Goal: Information Seeking & Learning: Learn about a topic

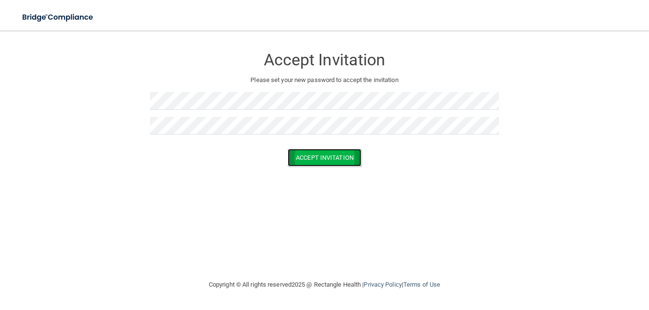
click at [347, 159] on button "Accept Invitation" at bounding box center [324, 158] width 74 height 18
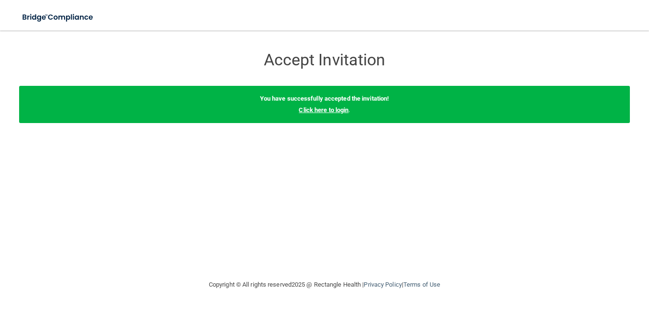
click at [325, 111] on link "Click here to login" at bounding box center [323, 109] width 50 height 7
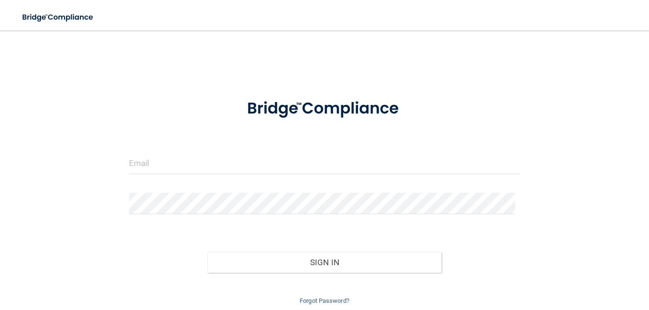
click at [320, 176] on div at bounding box center [324, 167] width 405 height 29
click at [322, 169] on input "email" at bounding box center [324, 163] width 391 height 21
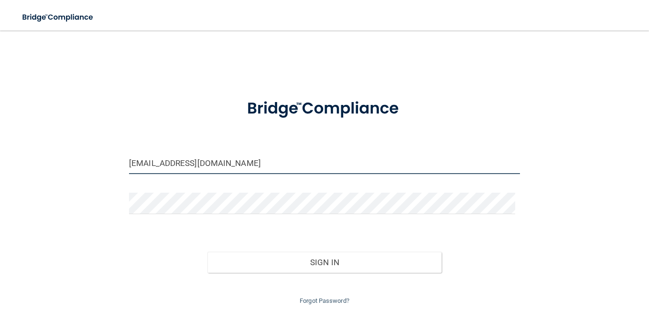
type input "[EMAIL_ADDRESS][DOMAIN_NAME]"
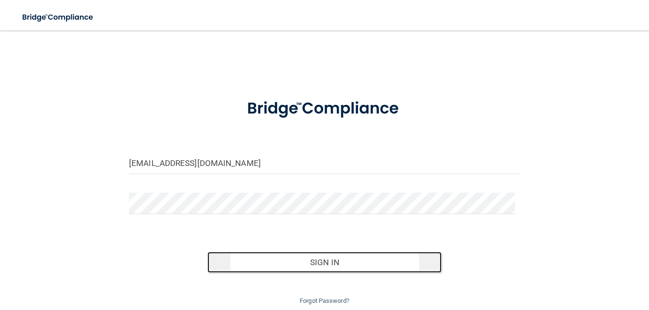
click at [299, 262] on button "Sign In" at bounding box center [324, 262] width 234 height 21
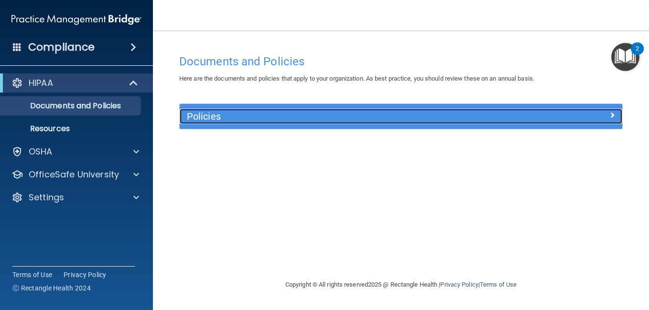
click at [495, 119] on h5 "Policies" at bounding box center [346, 116] width 318 height 11
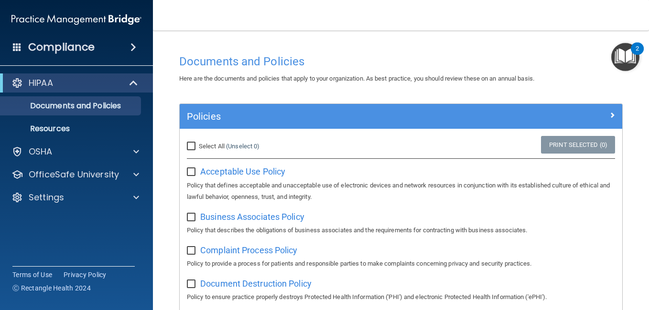
click at [193, 172] on input "checkbox" at bounding box center [192, 173] width 11 height 8
checkbox input "true"
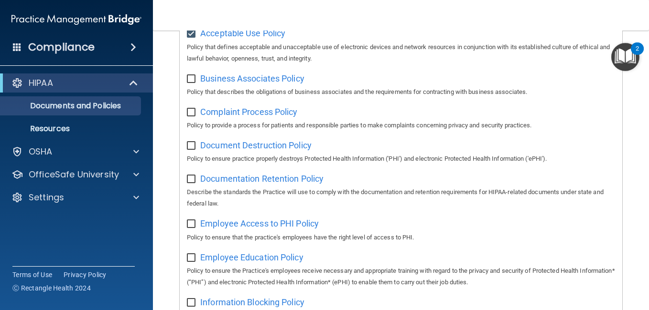
scroll to position [54, 0]
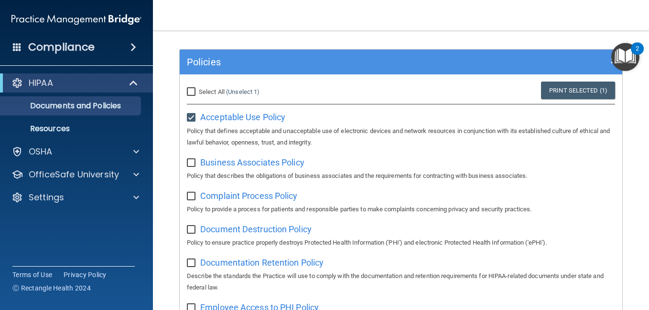
click at [191, 165] on input "checkbox" at bounding box center [192, 164] width 11 height 8
checkbox input "true"
click at [190, 88] on input "Select All (Unselect 2) Unselect All" at bounding box center [192, 92] width 11 height 8
checkbox input "true"
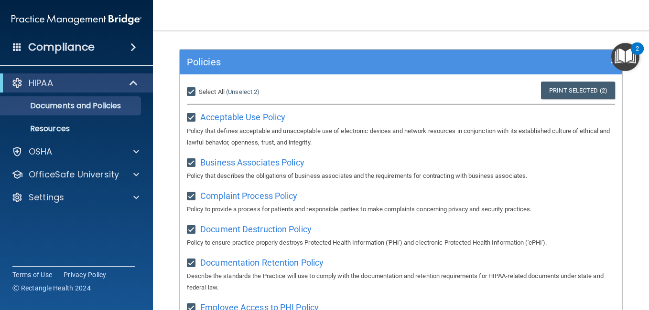
checkbox input "true"
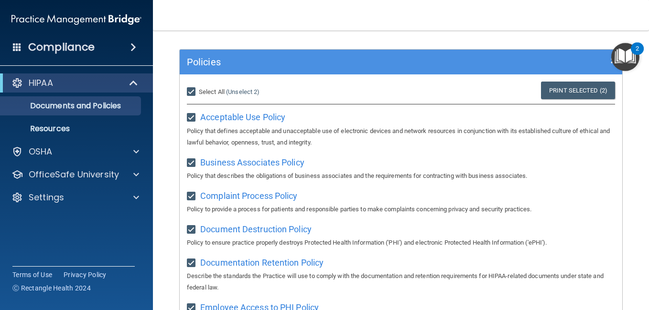
checkbox input "true"
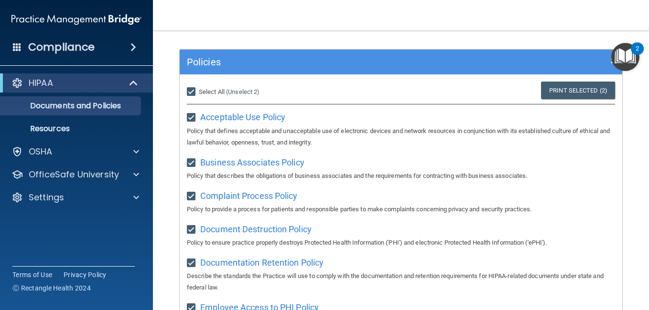
checkbox input "true"
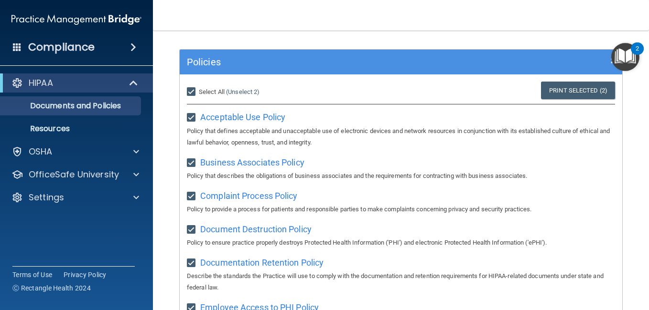
checkbox input "true"
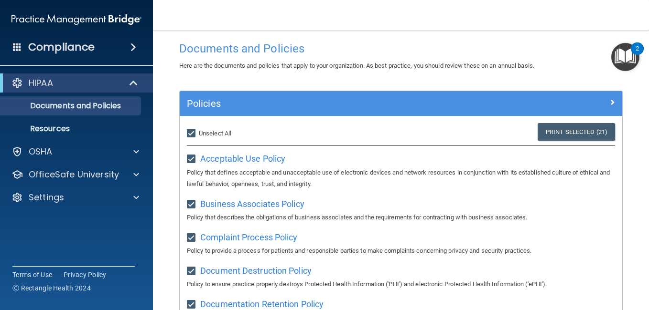
scroll to position [0, 0]
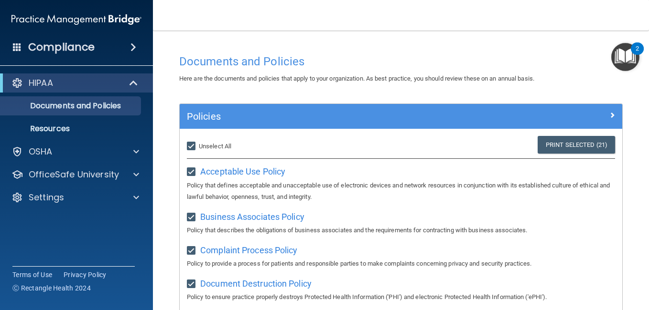
click at [191, 146] on input "Select All (Unselect 21) Unselect All" at bounding box center [192, 147] width 11 height 8
checkbox input "false"
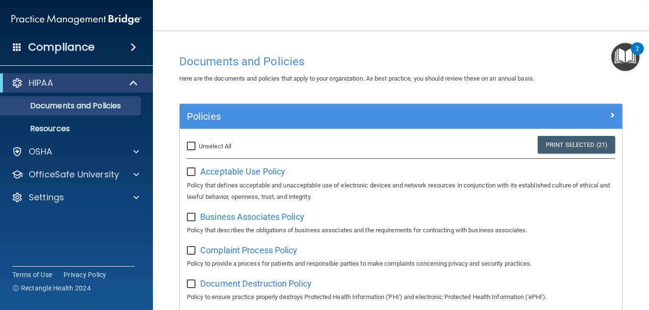
checkbox input "false"
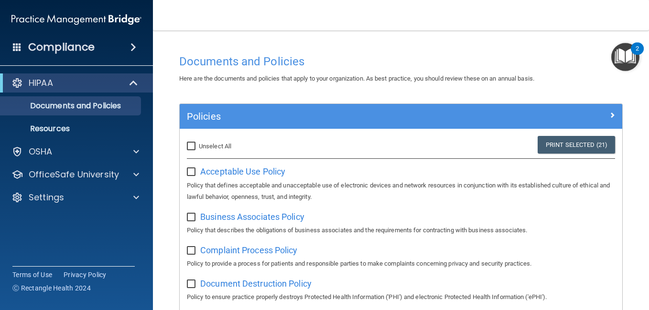
checkbox input "false"
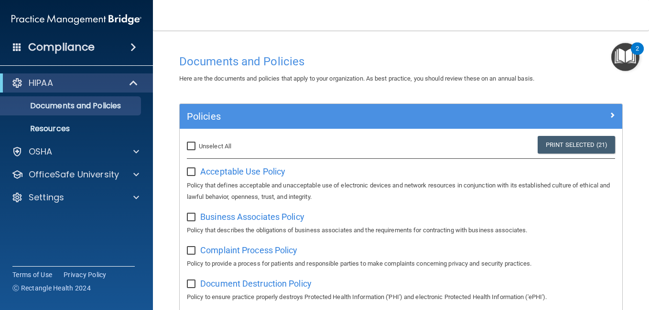
checkbox input "false"
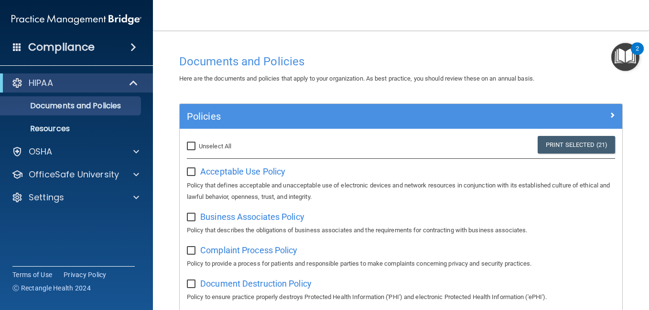
checkbox input "false"
click at [217, 174] on span "Acceptable Use Policy" at bounding box center [242, 172] width 85 height 10
click at [270, 220] on span "Business Associates Policy" at bounding box center [252, 217] width 104 height 10
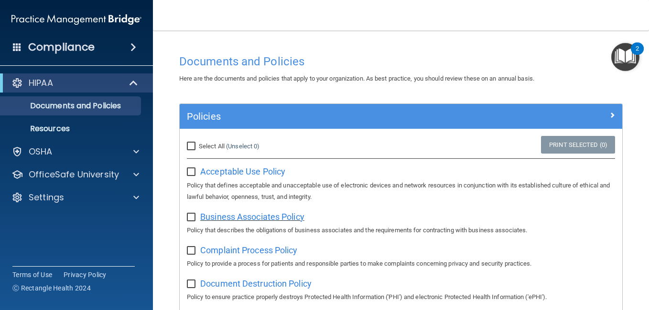
click at [271, 217] on span "Business Associates Policy" at bounding box center [252, 217] width 104 height 10
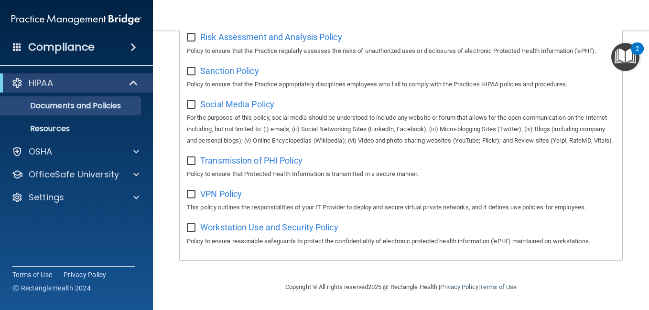
scroll to position [731, 0]
click at [114, 105] on p "Documents and Policies" at bounding box center [71, 106] width 130 height 10
click at [70, 126] on p "Resources" at bounding box center [71, 129] width 130 height 10
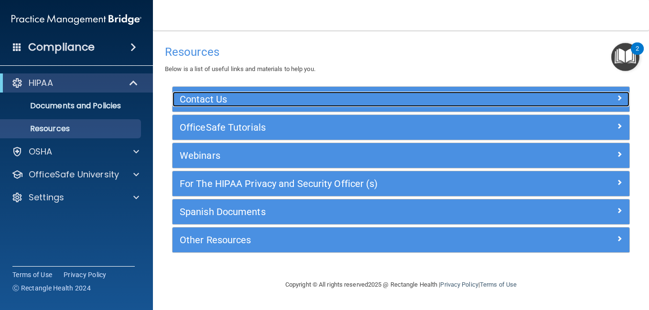
click at [225, 106] on div "Contact Us" at bounding box center [343, 99] width 342 height 15
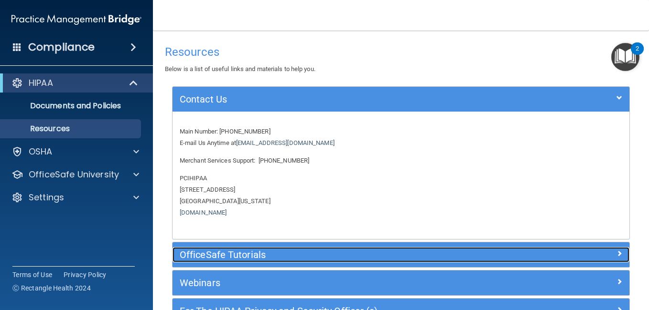
click at [289, 253] on h5 "OfficeSafe Tutorials" at bounding box center [344, 255] width 328 height 11
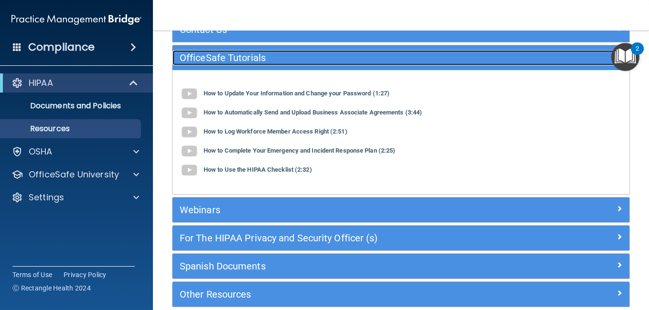
scroll to position [68, 0]
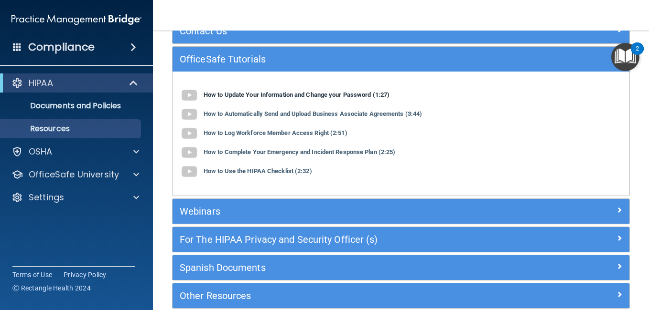
click at [213, 93] on b "How to Update Your Information and Change your Password (1:27)" at bounding box center [296, 95] width 186 height 7
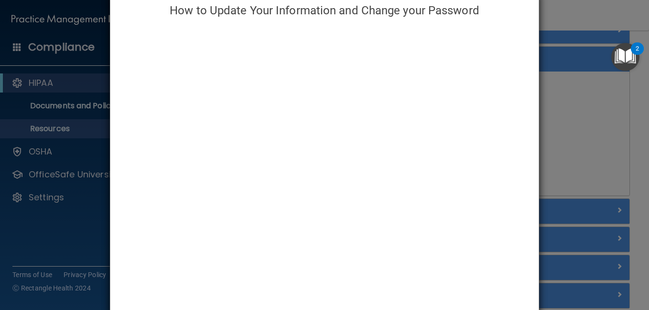
scroll to position [0, 0]
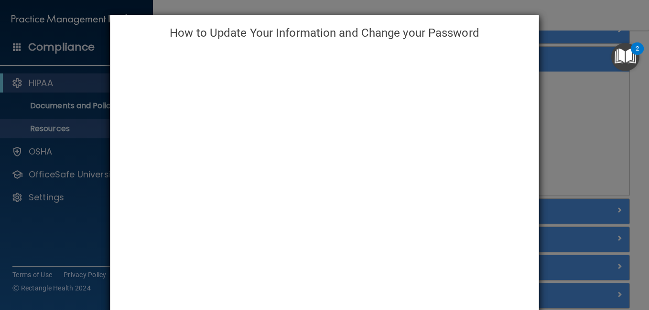
click at [575, 110] on div "How to Update Your Information and Change your Password" at bounding box center [324, 155] width 649 height 310
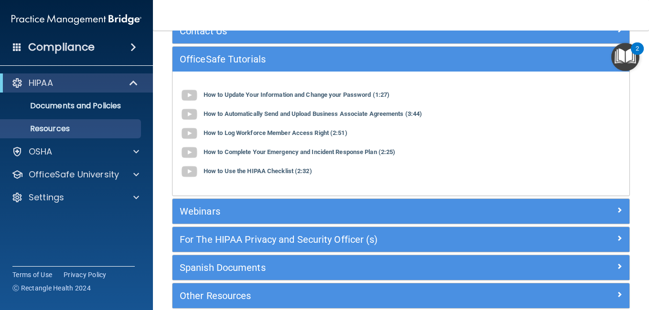
click at [622, 54] on img "Open Resource Center, 2 new notifications" at bounding box center [625, 57] width 28 height 28
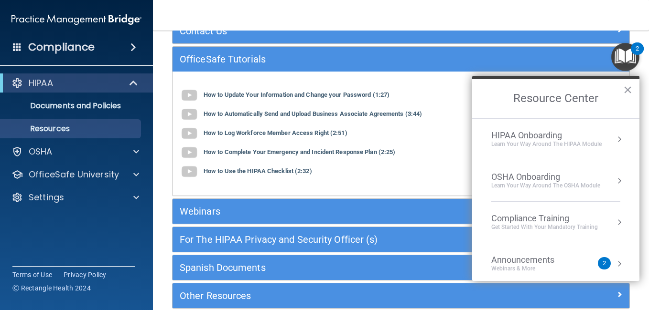
click at [543, 131] on div "HIPAA Onboarding" at bounding box center [546, 135] width 110 height 11
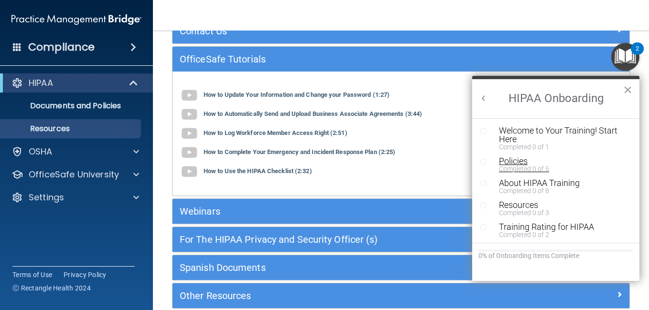
scroll to position [2, 0]
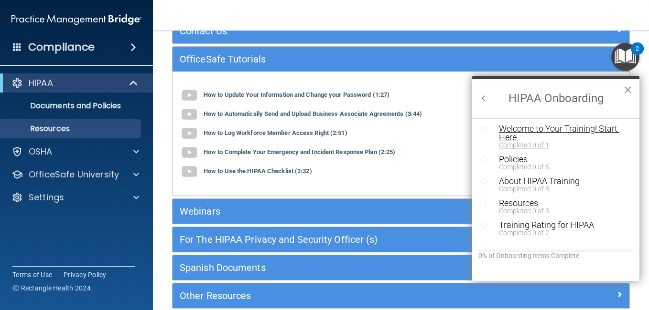
click at [537, 130] on div "Welcome to Your Training! Start Here" at bounding box center [559, 133] width 121 height 17
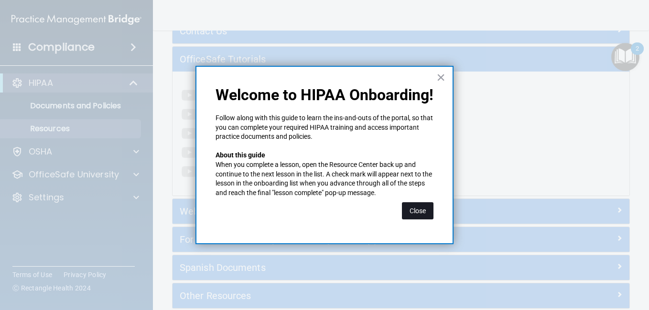
click at [417, 213] on button "Close" at bounding box center [418, 210] width 32 height 17
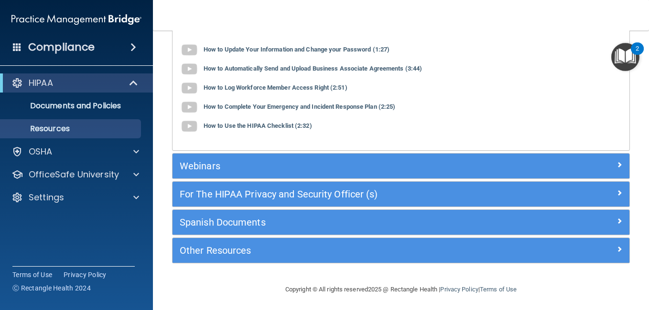
scroll to position [116, 0]
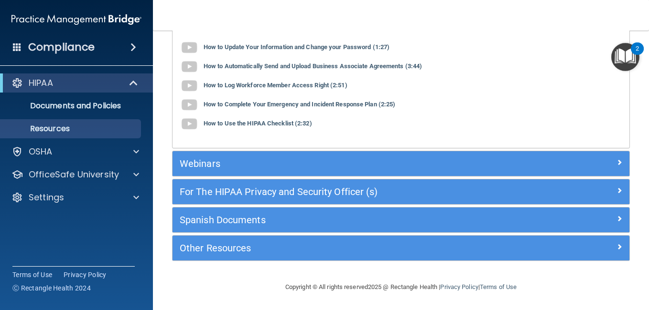
click at [627, 57] on img "Open Resource Center, 2 new notifications" at bounding box center [625, 57] width 28 height 28
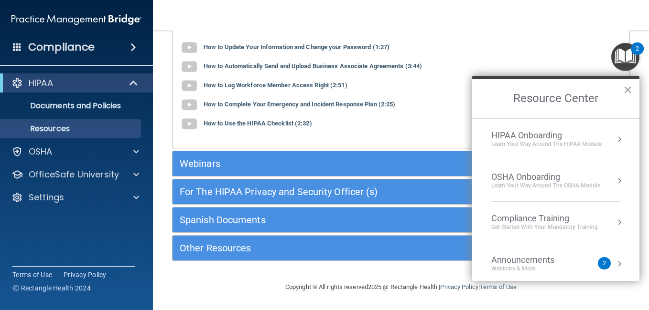
click at [567, 138] on div "HIPAA Onboarding" at bounding box center [546, 135] width 110 height 11
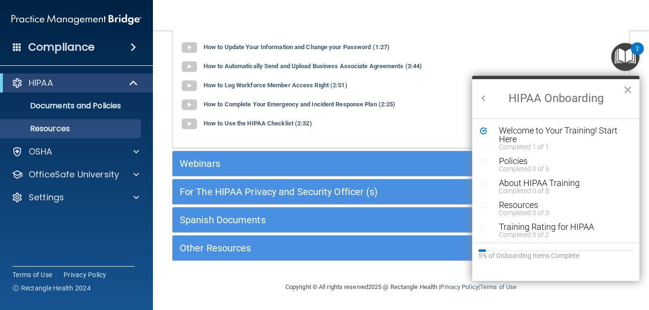
scroll to position [0, 0]
click at [518, 147] on div "Completed 1 of 1" at bounding box center [559, 147] width 121 height 7
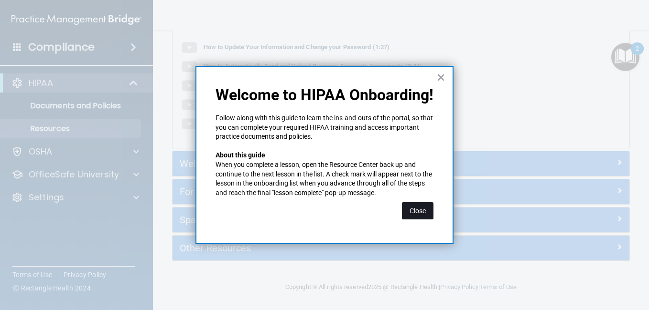
click at [428, 202] on button "Close" at bounding box center [418, 210] width 32 height 17
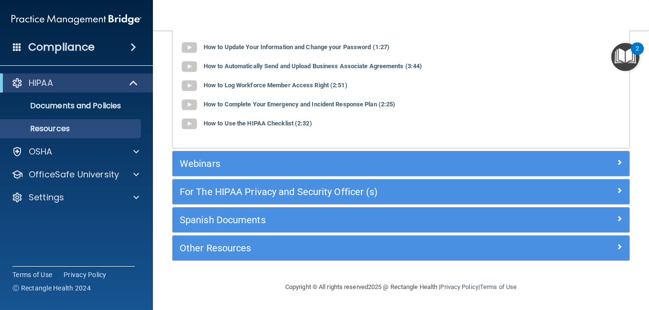
click at [626, 59] on img "Open Resource Center, 2 new notifications" at bounding box center [625, 57] width 28 height 28
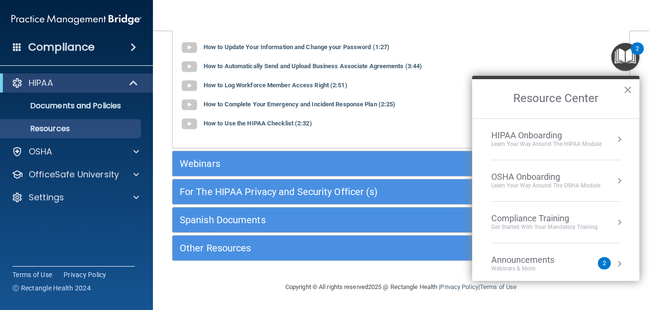
click at [549, 144] on div "Learn Your Way around the HIPAA module" at bounding box center [546, 144] width 110 height 8
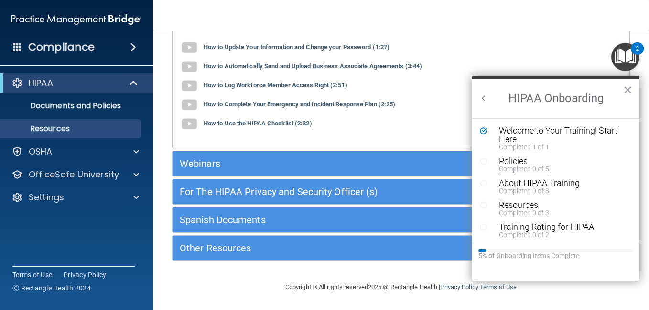
click at [527, 164] on div "Policies" at bounding box center [559, 161] width 121 height 9
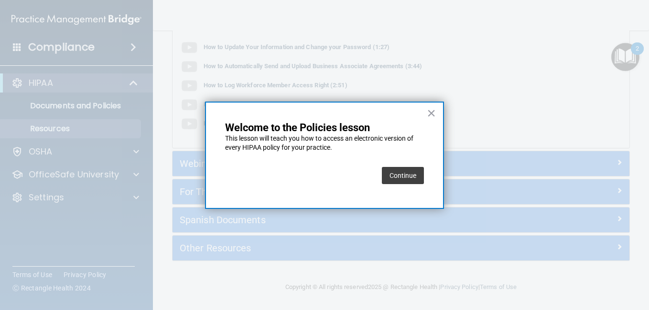
click at [409, 174] on button "Continue" at bounding box center [403, 175] width 42 height 17
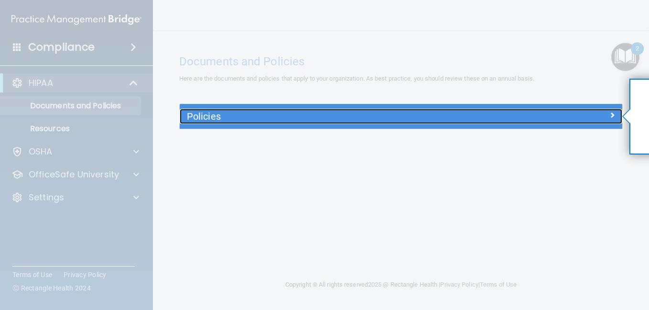
click at [415, 110] on div "Policies" at bounding box center [346, 116] width 332 height 15
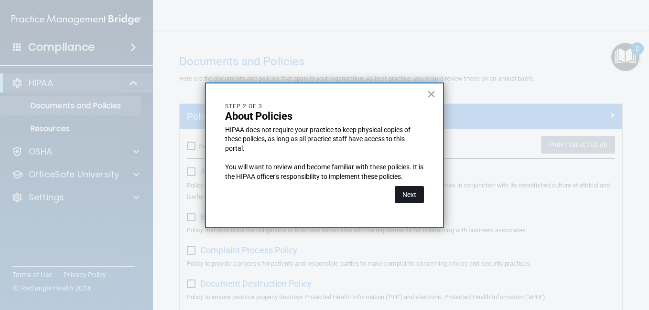
click at [411, 193] on button "Next" at bounding box center [408, 194] width 29 height 17
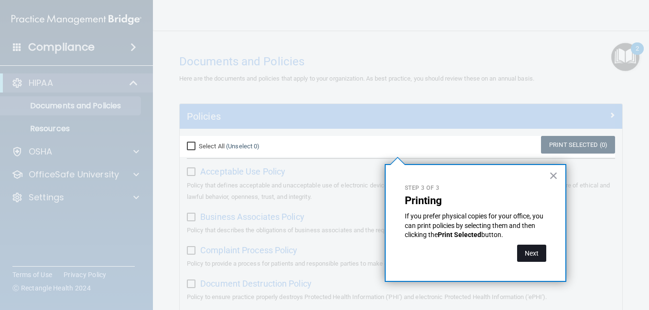
click at [535, 259] on button "Next" at bounding box center [531, 253] width 29 height 17
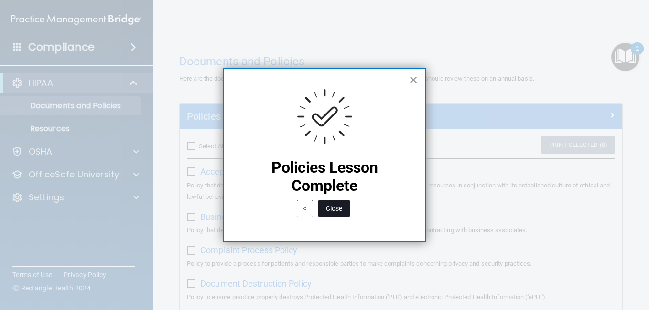
click at [346, 212] on button "Close" at bounding box center [334, 208] width 32 height 17
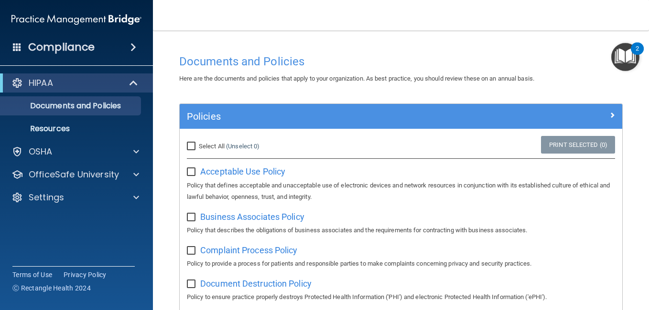
click at [629, 49] on img "Open Resource Center, 2 new notifications" at bounding box center [625, 57] width 28 height 28
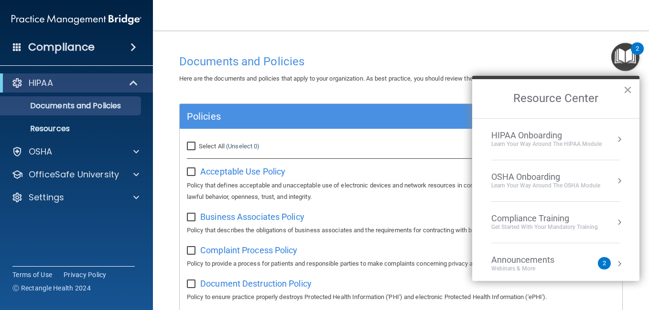
click at [577, 138] on div "HIPAA Onboarding" at bounding box center [546, 135] width 110 height 11
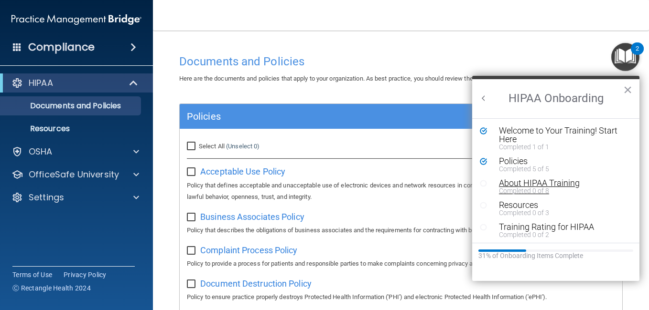
click at [544, 191] on div "Completed 0 of 8" at bounding box center [559, 191] width 121 height 7
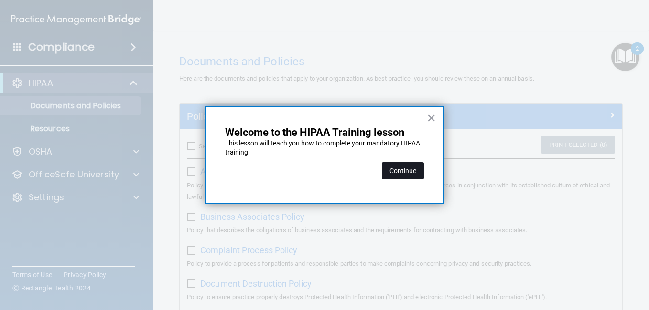
click at [407, 173] on button "Continue" at bounding box center [403, 170] width 42 height 17
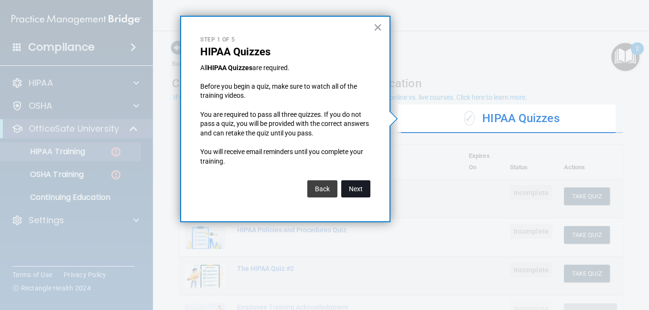
click at [358, 183] on button "Next" at bounding box center [355, 189] width 29 height 17
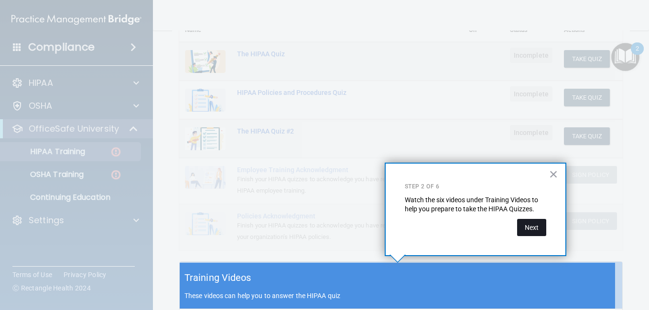
click at [528, 230] on button "Next" at bounding box center [531, 227] width 29 height 17
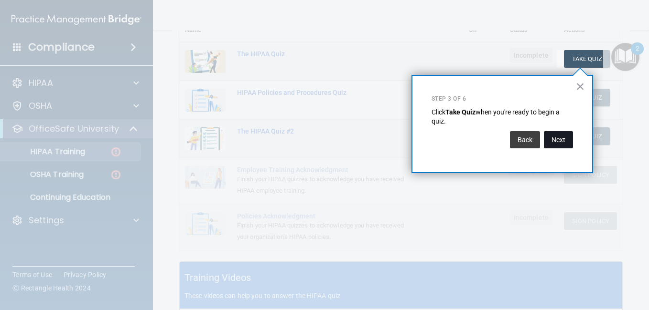
click at [553, 137] on button "Next" at bounding box center [557, 139] width 29 height 17
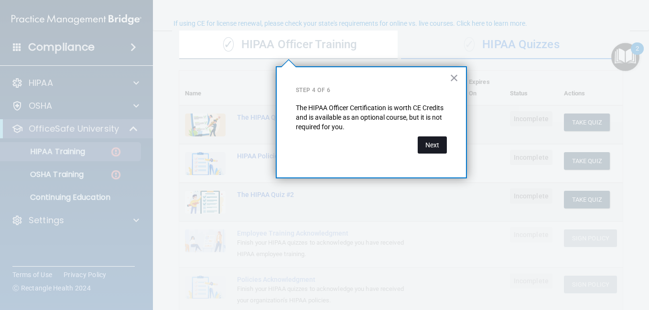
click at [432, 146] on button "Next" at bounding box center [431, 145] width 29 height 17
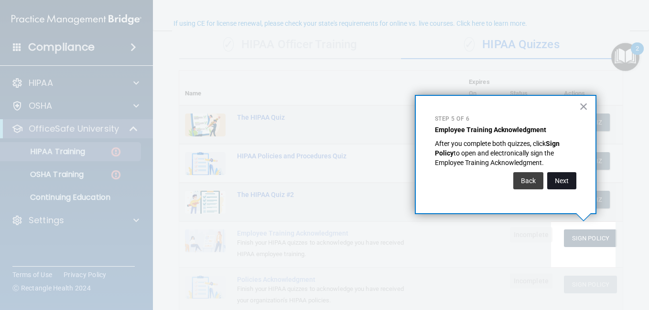
click at [556, 177] on button "Next" at bounding box center [561, 180] width 29 height 17
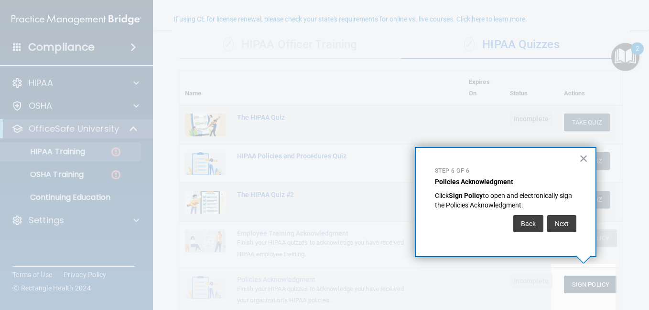
scroll to position [78, 0]
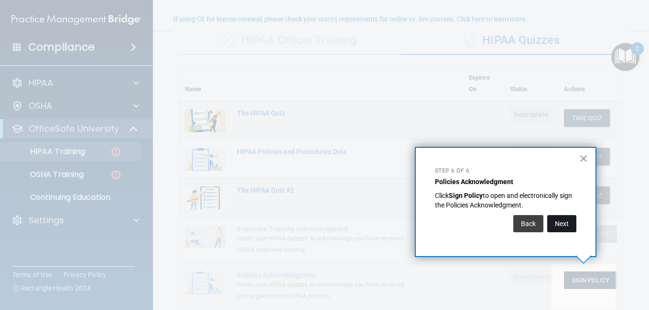
click at [566, 221] on button "Next" at bounding box center [561, 223] width 29 height 17
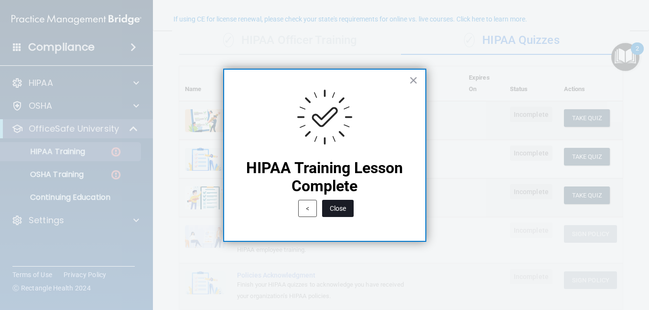
click at [338, 206] on button "Close" at bounding box center [338, 208] width 32 height 17
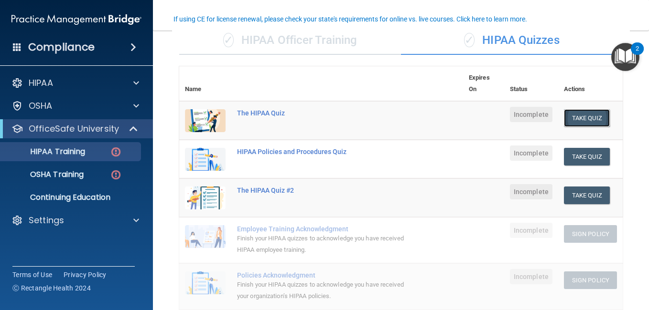
click at [583, 119] on button "Take Quiz" at bounding box center [587, 118] width 46 height 18
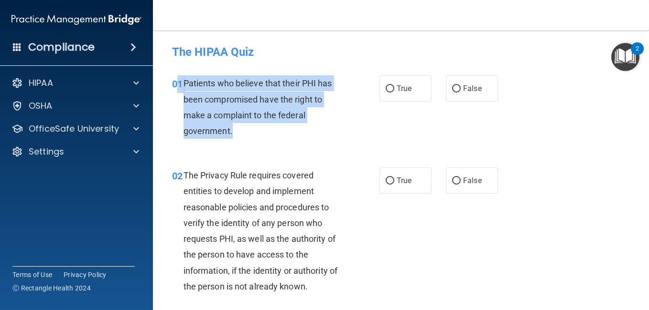
drag, startPoint x: 242, startPoint y: 127, endPoint x: 179, endPoint y: 85, distance: 75.1
click at [179, 85] on div "01 Patients who believe that their PHI has been compromised have the right to m…" at bounding box center [276, 109] width 236 height 68
copy div "1 Patients who believe that their PHI has been compromised have the right to ma…"
click at [385, 89] on input "True" at bounding box center [389, 88] width 9 height 7
radio input "true"
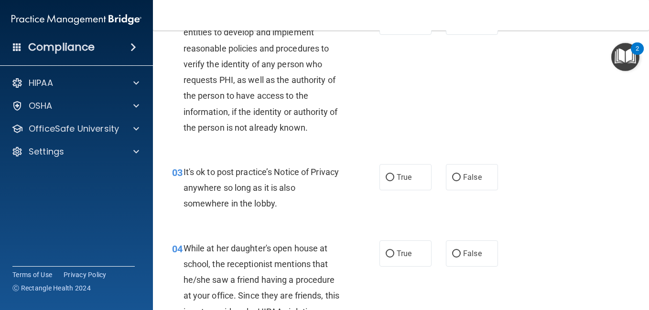
scroll to position [80, 0]
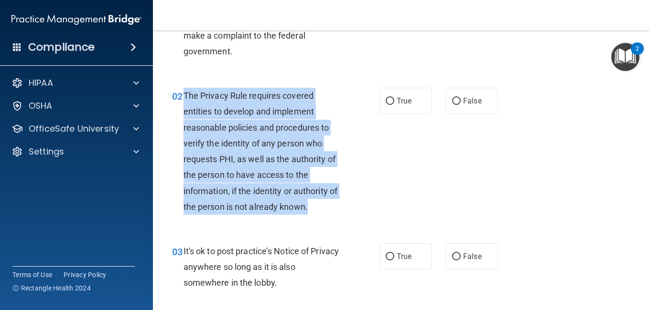
drag, startPoint x: 315, startPoint y: 208, endPoint x: 185, endPoint y: 92, distance: 174.2
click at [185, 92] on div "The Privacy Rule requires covered entities to develop and implement reasonable …" at bounding box center [266, 151] width 166 height 127
copy span "The Privacy Rule requires covered entities to develop and implement reasonable …"
click at [385, 101] on input "True" at bounding box center [389, 101] width 9 height 7
radio input "true"
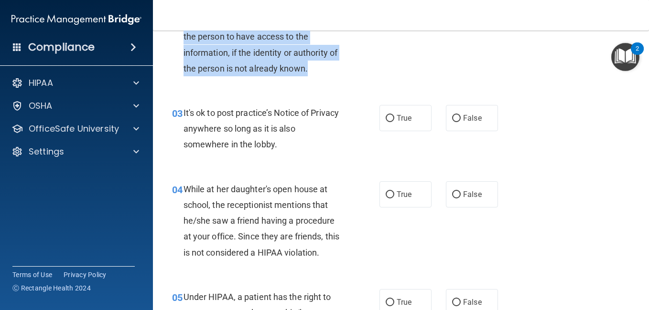
scroll to position [223, 0]
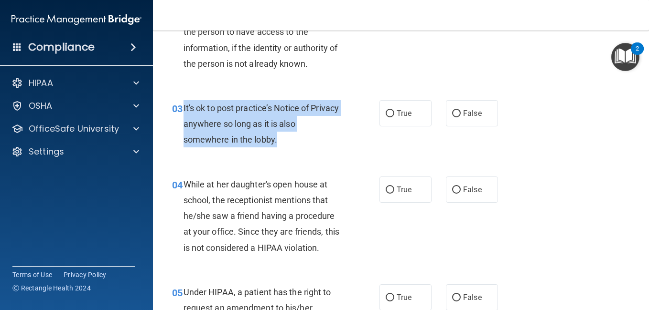
drag, startPoint x: 282, startPoint y: 145, endPoint x: 181, endPoint y: 109, distance: 106.8
click at [181, 109] on div "03 It's ok to post practice’s Notice of Privacy anywhere so long as it is also …" at bounding box center [276, 126] width 236 height 53
copy div "It's ok to post practice’s Notice of Privacy anywhere so long as it is also som…"
click at [454, 117] on input "False" at bounding box center [456, 113] width 9 height 7
radio input "true"
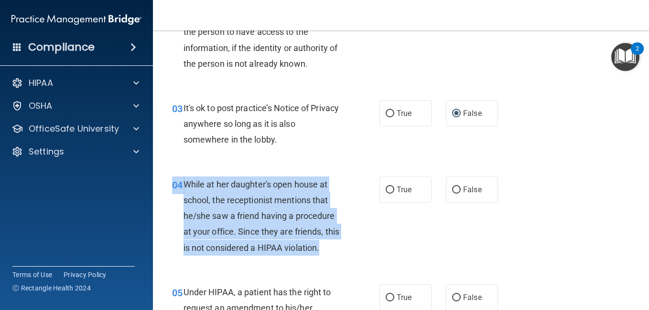
drag, startPoint x: 343, startPoint y: 247, endPoint x: 192, endPoint y: 175, distance: 167.3
click at [192, 175] on div "04 While at her daughter's open house at school, the receptionist mentions that…" at bounding box center [401, 219] width 472 height 108
copy div "04 While at her daughter's open house at school, the receptionist mentions that…"
click at [453, 189] on input "False" at bounding box center [456, 190] width 9 height 7
radio input "true"
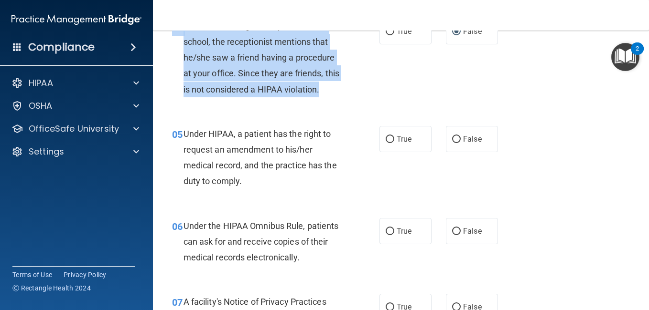
scroll to position [390, 0]
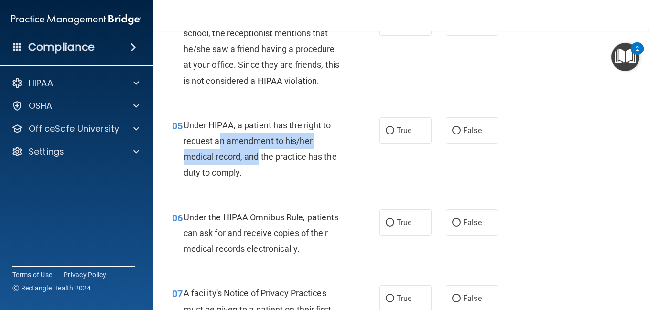
drag, startPoint x: 258, startPoint y: 164, endPoint x: 218, endPoint y: 138, distance: 48.2
click at [218, 138] on div "Under HIPAA, a patient has the right to request an amendment to his/her medical…" at bounding box center [266, 149] width 166 height 64
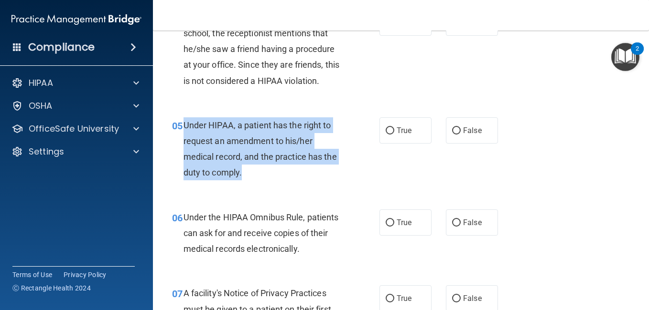
drag, startPoint x: 218, startPoint y: 138, endPoint x: 184, endPoint y: 128, distance: 35.1
click at [184, 128] on div "Under HIPAA, a patient has the right to request an amendment to his/her medical…" at bounding box center [266, 149] width 166 height 64
copy span "Under HIPAA, a patient has the right to request an amendment to his/her medical…"
click at [456, 135] on label "False" at bounding box center [472, 130] width 52 height 26
click at [456, 135] on input "False" at bounding box center [456, 131] width 9 height 7
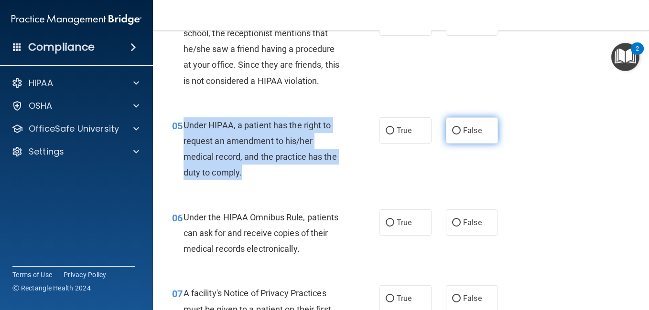
radio input "true"
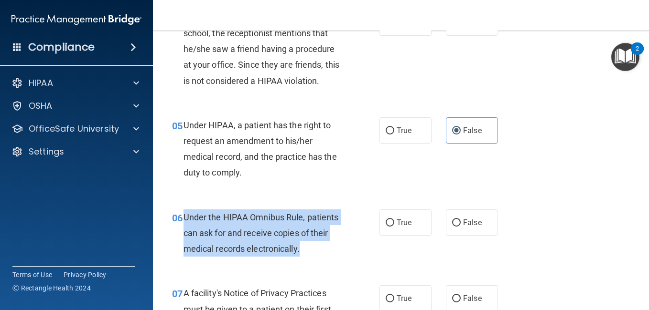
drag, startPoint x: 315, startPoint y: 250, endPoint x: 184, endPoint y: 213, distance: 135.8
click at [184, 213] on div "Under the HIPAA Omnibus Rule, patients can ask for and receive copies of their …" at bounding box center [266, 234] width 166 height 48
copy span "Under the HIPAA Omnibus Rule, patients can ask for and receive copies of their …"
click at [386, 221] on input "True" at bounding box center [389, 223] width 9 height 7
radio input "true"
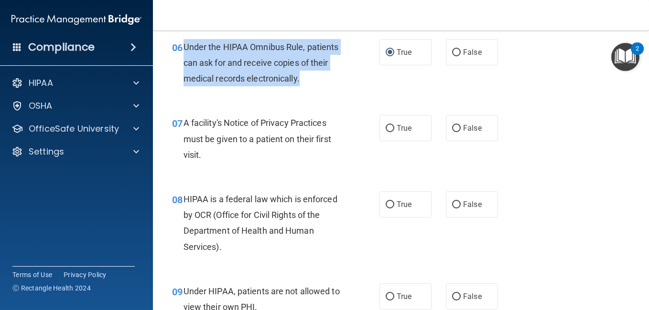
scroll to position [557, 0]
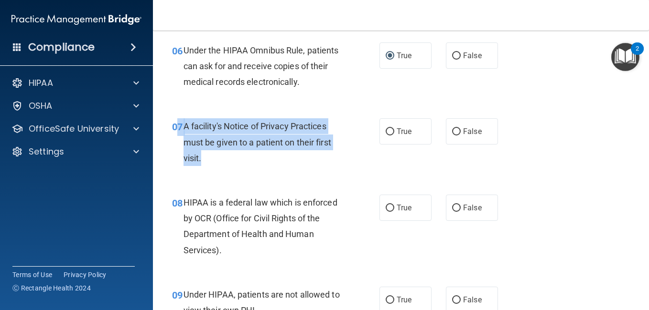
drag, startPoint x: 215, startPoint y: 160, endPoint x: 177, endPoint y: 127, distance: 50.8
click at [177, 127] on div "07 A facility's Notice of Privacy Practices must be given to a patient on their…" at bounding box center [276, 144] width 236 height 53
copy div "7 A facility's Notice of Privacy Practices must be given to a patient on their …"
click at [392, 131] on label "True" at bounding box center [405, 131] width 52 height 26
click at [392, 131] on input "True" at bounding box center [389, 131] width 9 height 7
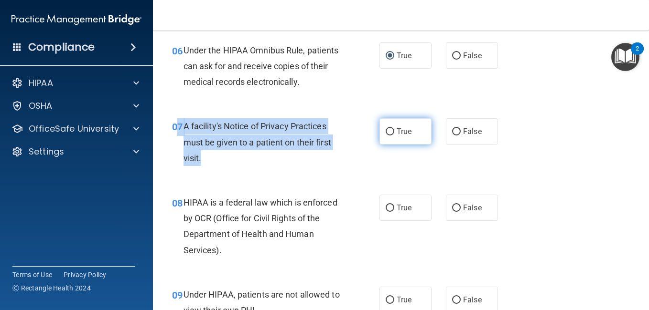
radio input "true"
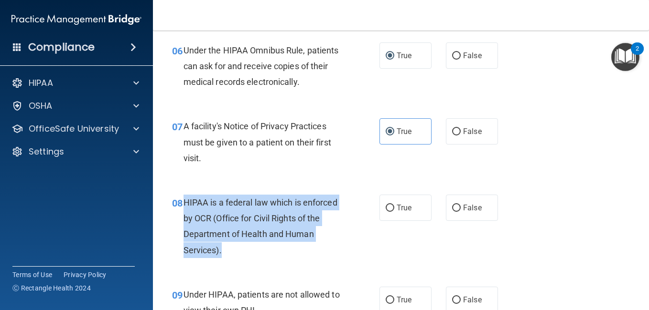
drag, startPoint x: 233, startPoint y: 245, endPoint x: 185, endPoint y: 196, distance: 68.6
click at [185, 196] on div "HIPAA is a federal law which is enforced by OCR (Office for Civil Rights of the…" at bounding box center [266, 227] width 166 height 64
copy span "HIPAA is a federal law which is enforced by OCR (Office for Civil Rights of the…"
click at [385, 208] on input "True" at bounding box center [389, 208] width 9 height 7
radio input "true"
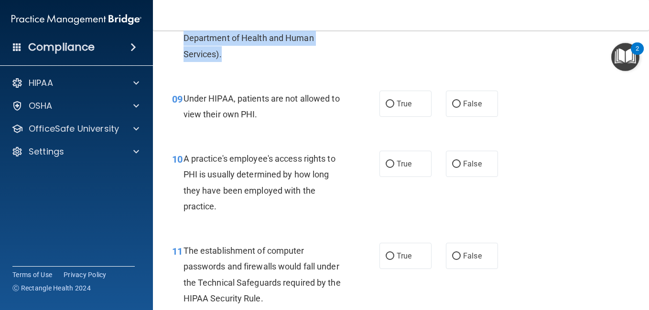
scroll to position [756, 0]
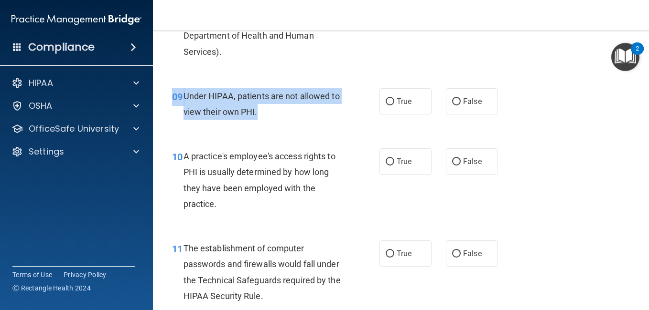
drag, startPoint x: 269, startPoint y: 109, endPoint x: 170, endPoint y: 96, distance: 99.3
click at [170, 96] on div "09 Under HIPAA, patients are not allowed to view their own PHI." at bounding box center [276, 106] width 236 height 36
copy div "09 Under HIPAA, patients are not allowed to view their own PHI."
click at [450, 107] on label "False" at bounding box center [472, 101] width 52 height 26
click at [452, 106] on input "False" at bounding box center [456, 101] width 9 height 7
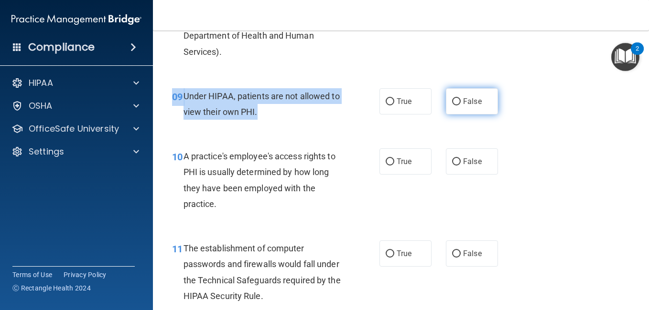
radio input "true"
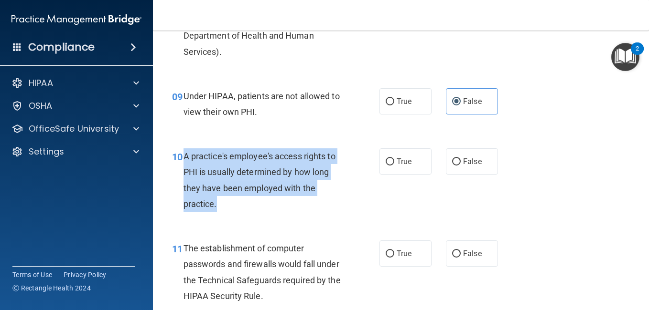
drag, startPoint x: 228, startPoint y: 206, endPoint x: 181, endPoint y: 160, distance: 66.2
click at [181, 160] on div "10 A practice's employee's access rights to PHI is usually determined by how lo…" at bounding box center [276, 183] width 236 height 68
copy div "A practice's employee's access rights to PHI is usually determined by how long …"
click at [452, 164] on input "False" at bounding box center [456, 162] width 9 height 7
radio input "true"
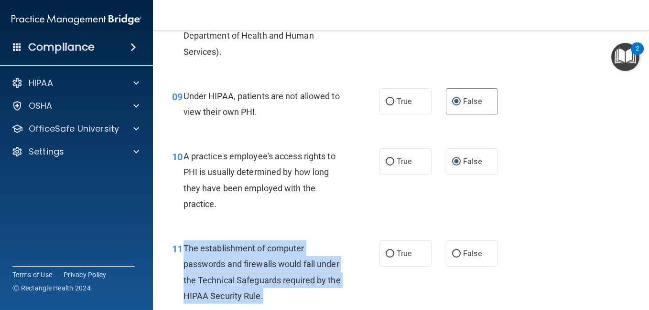
drag, startPoint x: 295, startPoint y: 295, endPoint x: 185, endPoint y: 246, distance: 120.8
click at [185, 246] on div "The establishment of computer passwords and firewalls would fall under the Tech…" at bounding box center [266, 273] width 166 height 64
click at [386, 257] on input "True" at bounding box center [389, 254] width 9 height 7
radio input "true"
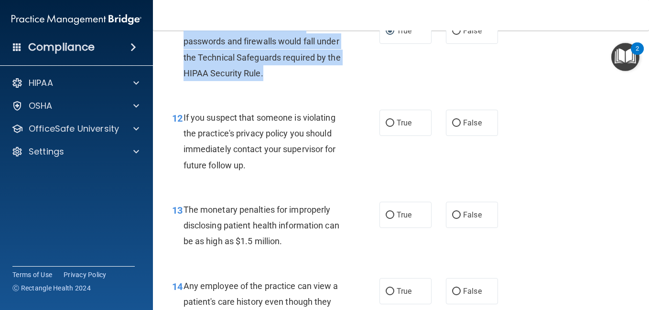
scroll to position [1011, 0]
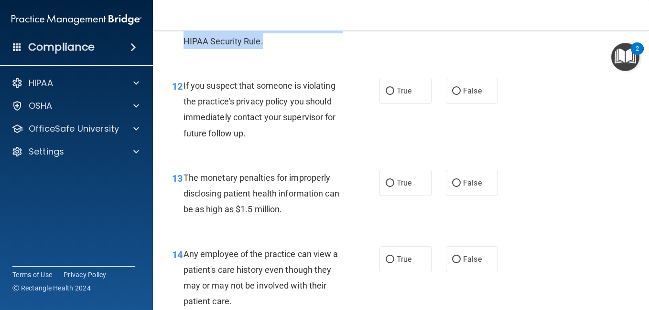
click at [319, 160] on div "13 The monetary penalties for improperly disclosing patient health information …" at bounding box center [401, 196] width 472 height 76
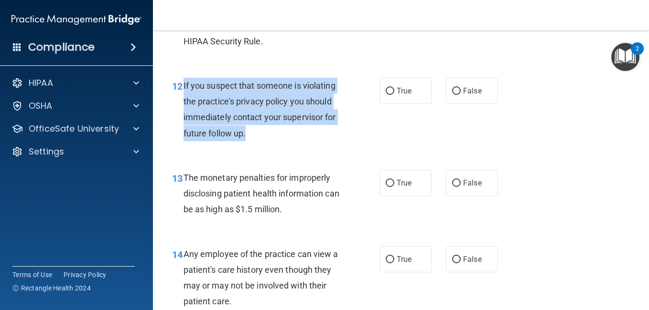
drag, startPoint x: 250, startPoint y: 132, endPoint x: 183, endPoint y: 83, distance: 82.6
click at [183, 83] on div "If you suspect that someone is violating the practice's privacy policy you shou…" at bounding box center [266, 110] width 166 height 64
click at [388, 90] on input "True" at bounding box center [389, 91] width 9 height 7
radio input "true"
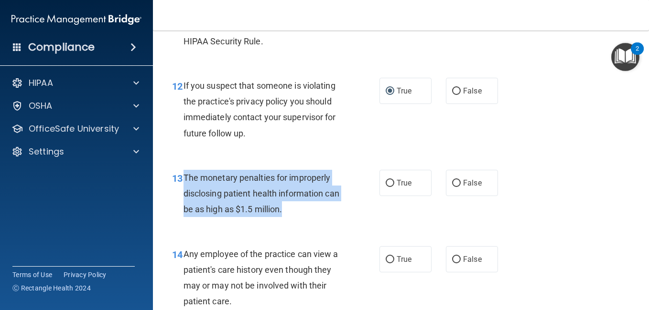
drag, startPoint x: 301, startPoint y: 212, endPoint x: 182, endPoint y: 177, distance: 123.9
click at [182, 177] on div "13 The monetary penalties for improperly disclosing patient health information …" at bounding box center [276, 196] width 236 height 53
click at [386, 181] on input "True" at bounding box center [389, 183] width 9 height 7
radio input "true"
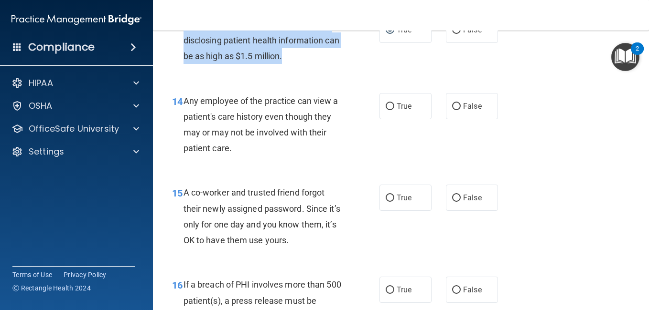
scroll to position [1162, 0]
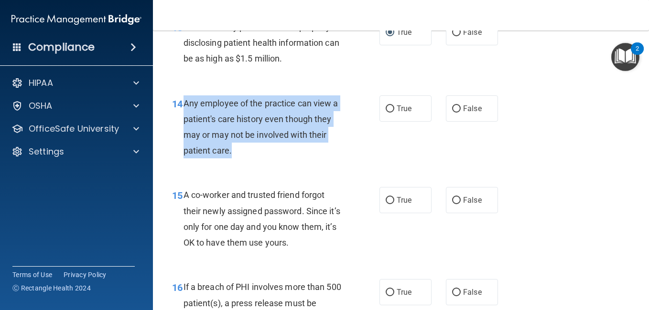
drag, startPoint x: 251, startPoint y: 150, endPoint x: 181, endPoint y: 108, distance: 80.8
click at [181, 108] on div "14 Any employee of the practice can view a patient's care history even though t…" at bounding box center [276, 130] width 236 height 68
click at [457, 108] on label "False" at bounding box center [472, 109] width 52 height 26
click at [457, 108] on input "False" at bounding box center [456, 109] width 9 height 7
radio input "true"
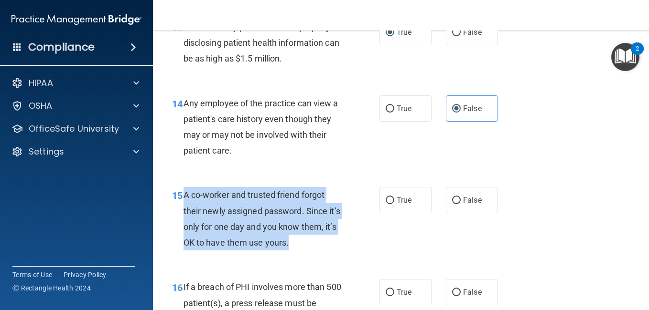
drag, startPoint x: 301, startPoint y: 242, endPoint x: 182, endPoint y: 192, distance: 128.4
click at [182, 192] on div "15 A co-worker and trusted friend forgot their newly assigned password. Since i…" at bounding box center [276, 221] width 236 height 68
click at [456, 201] on input "False" at bounding box center [456, 200] width 9 height 7
radio input "true"
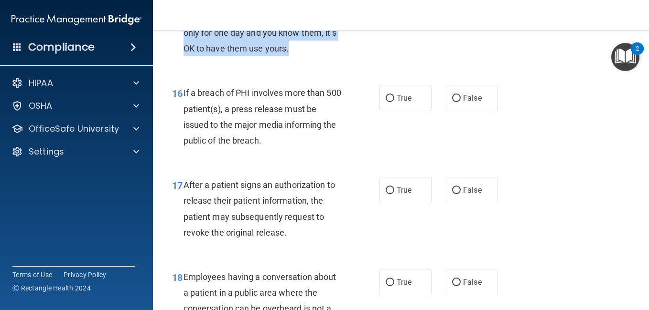
scroll to position [1377, 0]
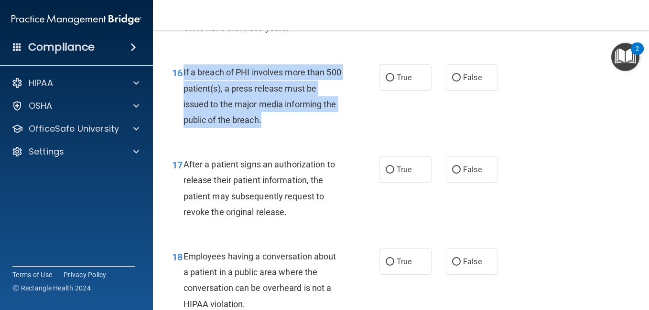
drag, startPoint x: 267, startPoint y: 122, endPoint x: 181, endPoint y: 76, distance: 97.0
click at [181, 76] on div "16 If a breach of PHI involves more than 500 patient(s), a press release must b…" at bounding box center [276, 98] width 236 height 68
click at [382, 68] on label "True" at bounding box center [405, 77] width 52 height 26
click at [385, 74] on input "True" at bounding box center [389, 77] width 9 height 7
radio input "true"
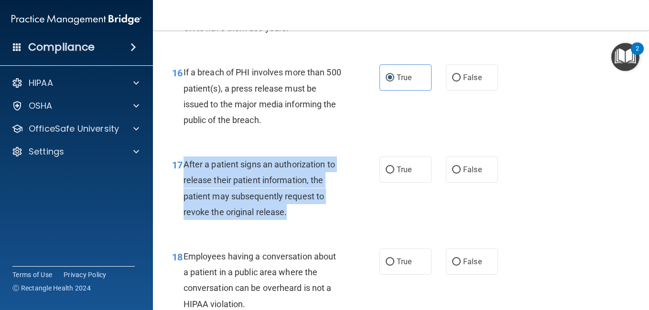
drag, startPoint x: 287, startPoint y: 210, endPoint x: 184, endPoint y: 164, distance: 113.3
click at [184, 164] on div "After a patient signs an authorization to release their patient information, th…" at bounding box center [266, 189] width 166 height 64
click at [388, 168] on input "True" at bounding box center [389, 170] width 9 height 7
radio input "true"
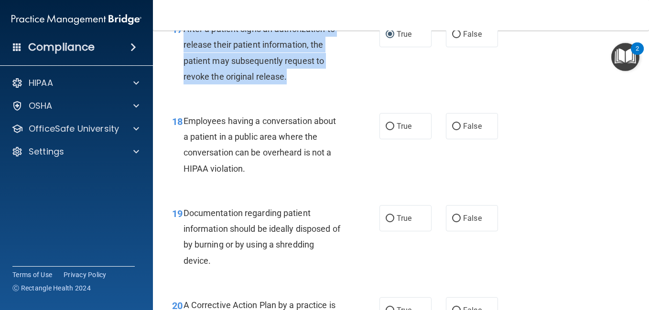
scroll to position [1520, 0]
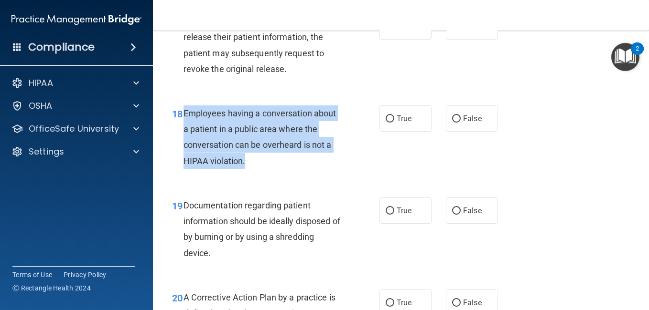
drag, startPoint x: 258, startPoint y: 162, endPoint x: 183, endPoint y: 121, distance: 85.5
click at [183, 121] on div "Employees having a conversation about a patient in a public area where the conv…" at bounding box center [266, 138] width 166 height 64
click at [453, 119] on input "False" at bounding box center [456, 119] width 9 height 7
radio input "true"
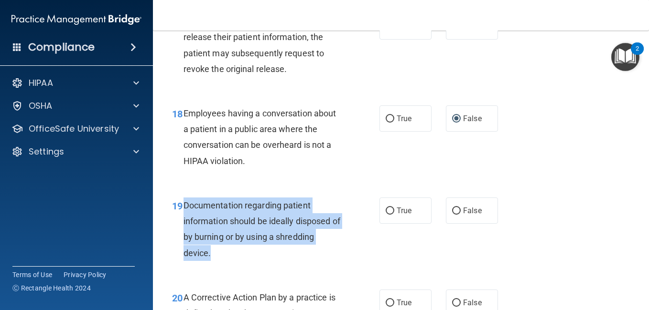
drag, startPoint x: 214, startPoint y: 257, endPoint x: 183, endPoint y: 207, distance: 59.2
click at [183, 207] on div "Documentation regarding patient information should be ideally disposed of by bu…" at bounding box center [266, 230] width 166 height 64
click at [390, 205] on label "True" at bounding box center [405, 211] width 52 height 26
click at [390, 208] on input "True" at bounding box center [389, 211] width 9 height 7
radio input "true"
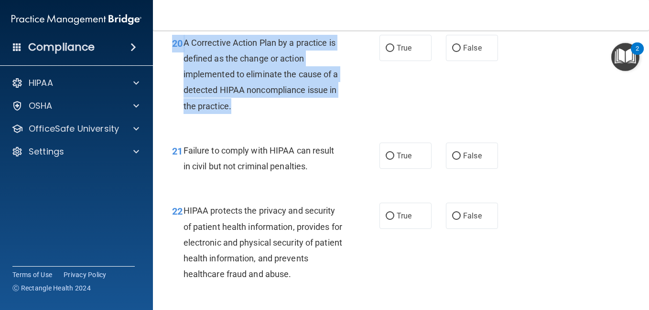
scroll to position [1769, 0]
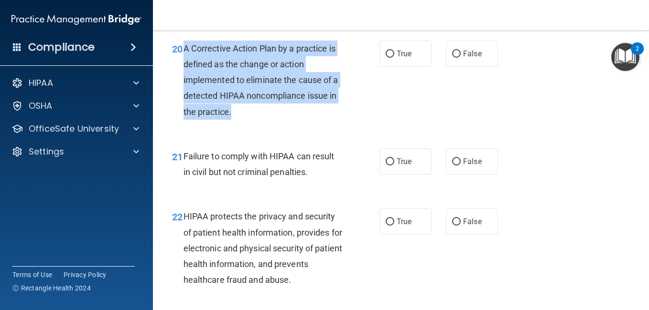
drag, startPoint x: 236, startPoint y: 104, endPoint x: 183, endPoint y: 47, distance: 77.7
click at [183, 47] on div "A Corrective Action Plan by a practice is defined as the change or action imple…" at bounding box center [266, 80] width 166 height 79
click at [391, 163] on label "True" at bounding box center [405, 162] width 52 height 26
click at [391, 163] on input "True" at bounding box center [389, 162] width 9 height 7
radio input "true"
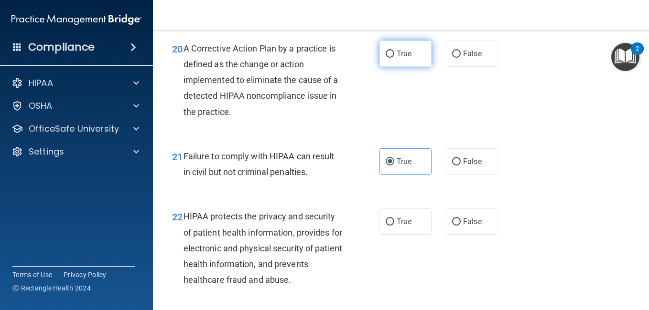
click at [387, 58] on label "True" at bounding box center [405, 54] width 52 height 26
click at [387, 58] on input "True" at bounding box center [389, 54] width 9 height 7
radio input "true"
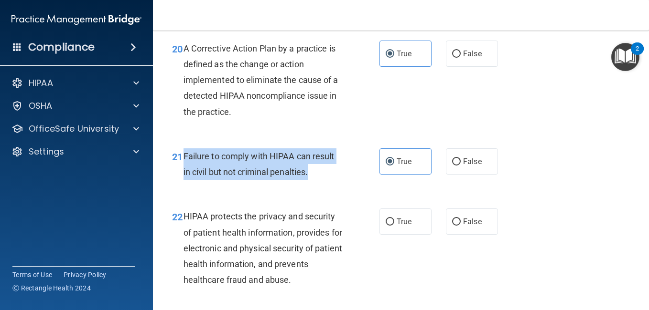
drag, startPoint x: 318, startPoint y: 173, endPoint x: 182, endPoint y: 153, distance: 137.6
click at [182, 153] on div "21 Failure to comply with HIPAA can result in civil but not criminal penalties." at bounding box center [276, 167] width 236 height 36
click at [452, 161] on input "False" at bounding box center [456, 162] width 9 height 7
radio input "true"
radio input "false"
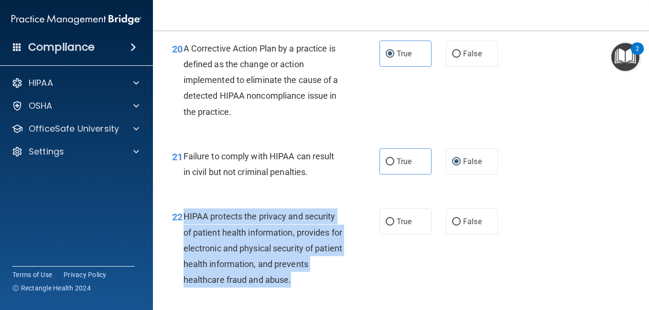
drag, startPoint x: 291, startPoint y: 279, endPoint x: 184, endPoint y: 217, distance: 123.4
click at [184, 217] on div "HIPAA protects the privacy and security of patient health information, provides…" at bounding box center [266, 248] width 166 height 79
click at [393, 227] on label "True" at bounding box center [405, 222] width 52 height 26
click at [393, 226] on input "True" at bounding box center [389, 222] width 9 height 7
radio input "true"
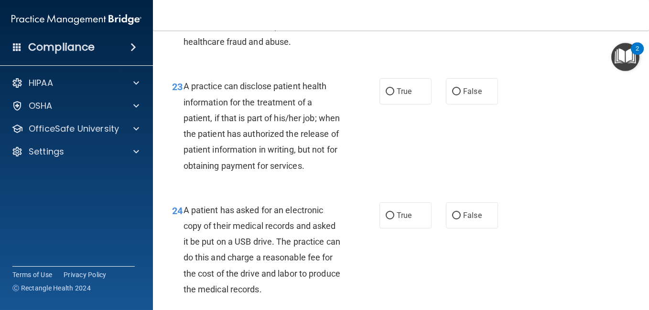
scroll to position [2008, 0]
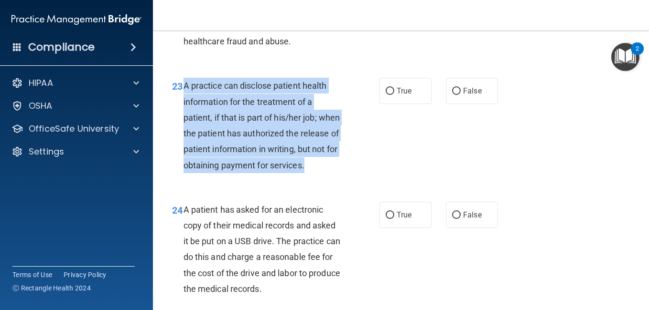
drag, startPoint x: 228, startPoint y: 184, endPoint x: 183, endPoint y: 90, distance: 104.2
click at [183, 90] on div "A practice can disclose patient health information for the treatment of a patie…" at bounding box center [266, 125] width 166 height 95
click at [453, 92] on input "False" at bounding box center [456, 91] width 9 height 7
radio input "true"
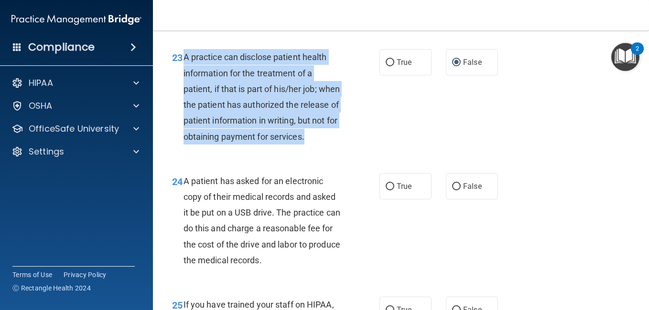
scroll to position [2077, 0]
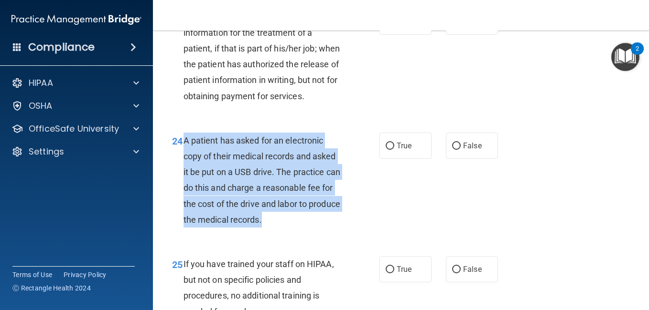
drag, startPoint x: 302, startPoint y: 231, endPoint x: 184, endPoint y: 154, distance: 141.2
click at [184, 154] on div "A patient has asked for an electronic copy of their medical records and asked i…" at bounding box center [266, 180] width 166 height 95
click at [391, 159] on label "True" at bounding box center [405, 146] width 52 height 26
click at [391, 150] on input "True" at bounding box center [389, 146] width 9 height 7
radio input "true"
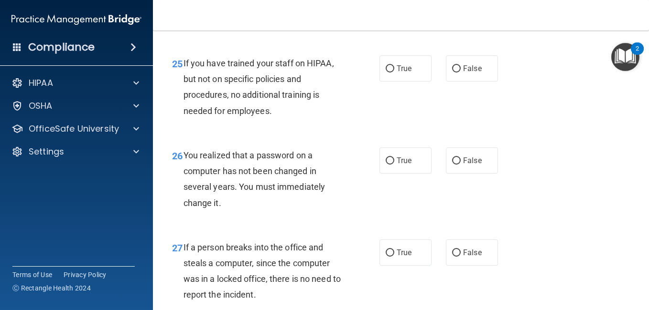
scroll to position [2284, 0]
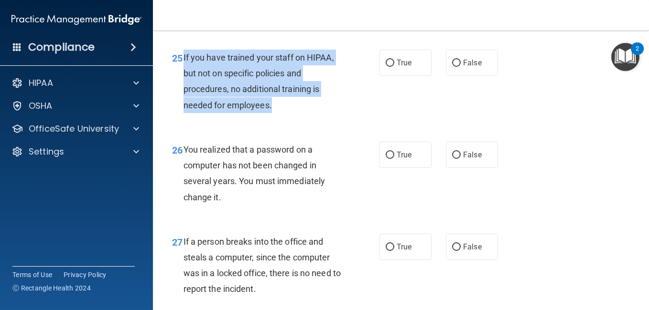
drag, startPoint x: 286, startPoint y: 125, endPoint x: 184, endPoint y: 78, distance: 112.6
click at [184, 78] on div "If you have trained your staff on HIPAA, but not on specific policies and proce…" at bounding box center [266, 82] width 166 height 64
click at [452, 159] on input "False" at bounding box center [456, 155] width 9 height 7
radio input "true"
click at [452, 67] on input "False" at bounding box center [456, 63] width 9 height 7
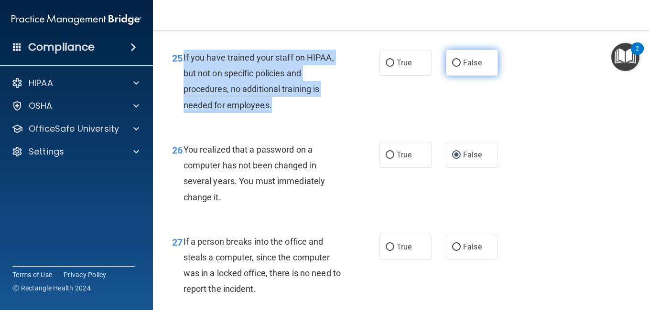
radio input "true"
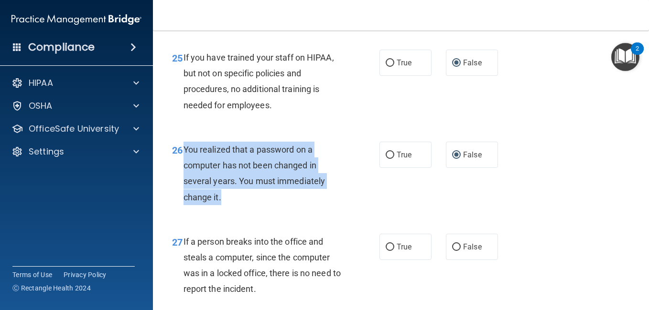
drag, startPoint x: 245, startPoint y: 210, endPoint x: 185, endPoint y: 160, distance: 78.6
click at [185, 160] on div "You realized that a password on a computer has not been changed in several year…" at bounding box center [266, 174] width 166 height 64
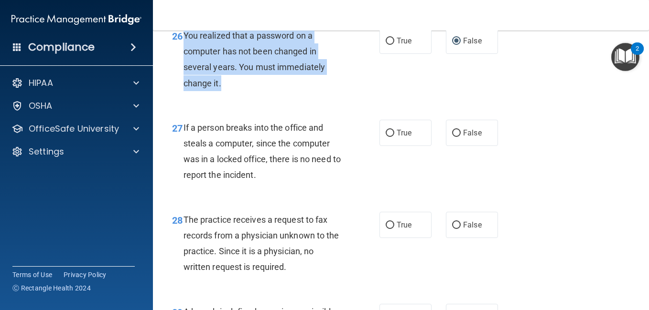
scroll to position [2412, 0]
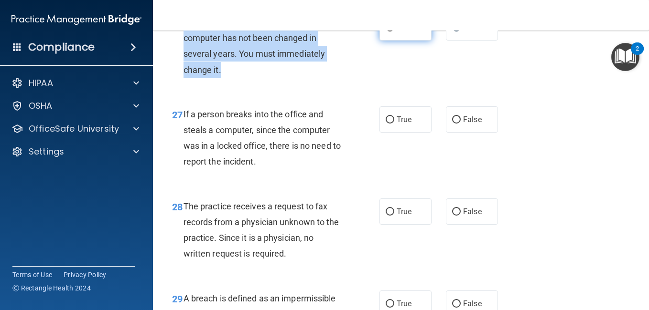
click at [388, 32] on input "True" at bounding box center [389, 27] width 9 height 7
radio input "true"
radio input "false"
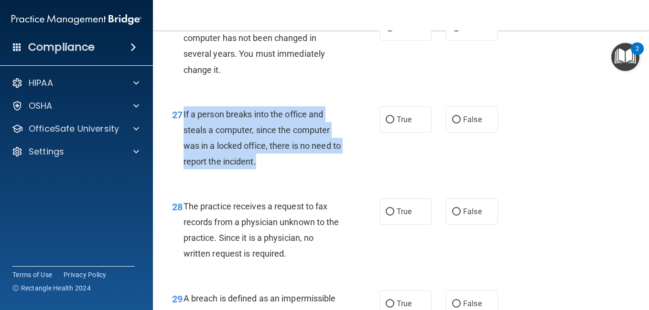
drag, startPoint x: 277, startPoint y: 176, endPoint x: 183, endPoint y: 129, distance: 104.6
click at [183, 129] on div "If a person breaks into the office and steals a computer, since the computer wa…" at bounding box center [266, 138] width 166 height 64
click at [390, 124] on input "True" at bounding box center [389, 120] width 9 height 7
radio input "true"
click at [447, 133] on label "False" at bounding box center [472, 119] width 52 height 26
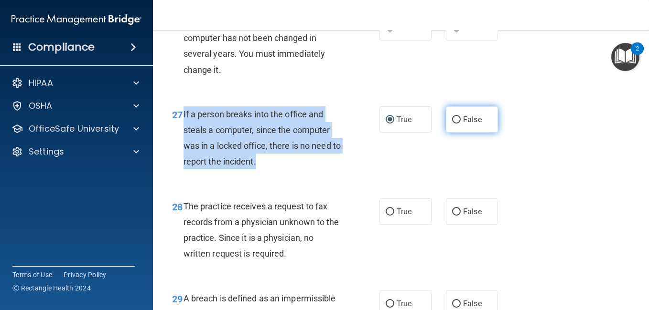
click at [452, 124] on input "False" at bounding box center [456, 120] width 9 height 7
radio input "true"
radio input "false"
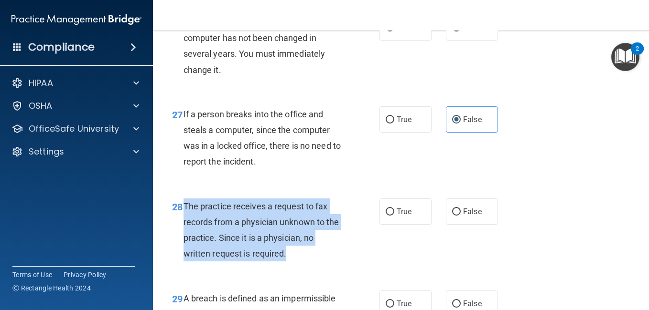
drag, startPoint x: 289, startPoint y: 271, endPoint x: 182, endPoint y: 225, distance: 116.6
click at [182, 225] on div "28 The practice receives a request to fax records from a physician unknown to t…" at bounding box center [276, 233] width 236 height 68
click at [454, 216] on input "False" at bounding box center [456, 212] width 9 height 7
radio input "true"
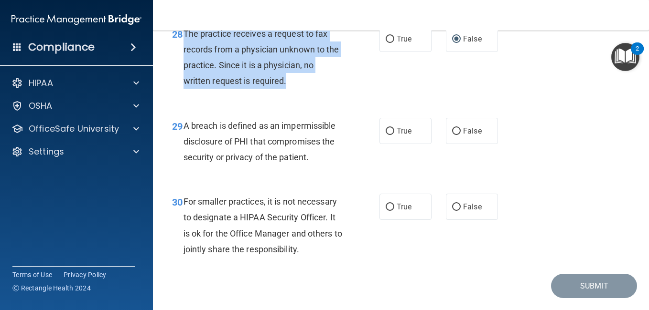
scroll to position [2618, 0]
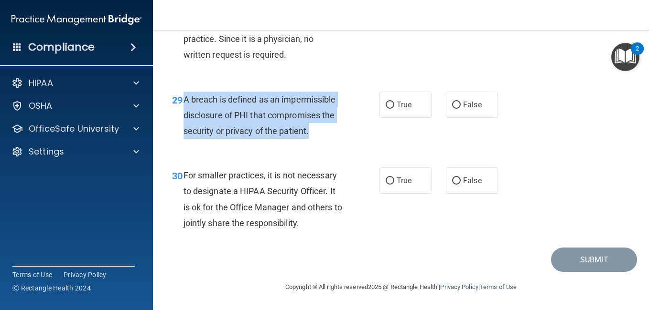
drag, startPoint x: 318, startPoint y: 138, endPoint x: 184, endPoint y: 106, distance: 138.0
click at [184, 106] on div "A breach is defined as an impermissible disclosure of PHI that compromises the …" at bounding box center [266, 116] width 166 height 48
click at [396, 109] on span "True" at bounding box center [403, 104] width 15 height 9
click at [394, 109] on input "True" at bounding box center [389, 105] width 9 height 7
radio input "true"
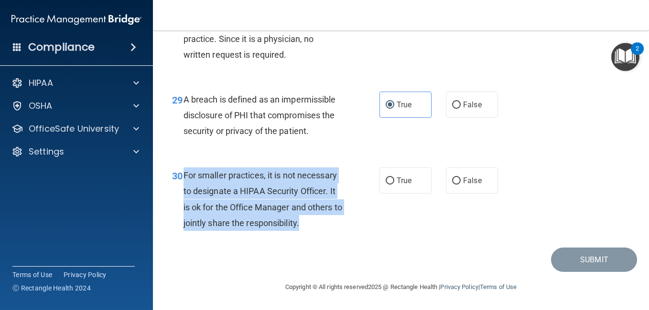
drag, startPoint x: 311, startPoint y: 229, endPoint x: 184, endPoint y: 180, distance: 136.2
click at [184, 180] on div "For smaller practices, it is not necessary to designate a HIPAA Security Office…" at bounding box center [266, 200] width 166 height 64
click at [452, 185] on input "False" at bounding box center [456, 181] width 9 height 7
radio input "true"
click at [452, 222] on div "30 For smaller practices, it is not necessary to designate a HIPAA Security Off…" at bounding box center [401, 202] width 472 height 92
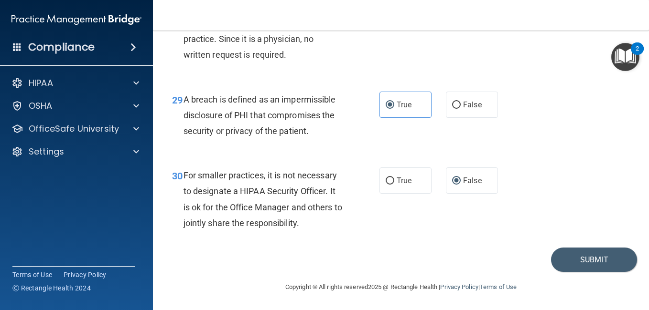
scroll to position [2627, 0]
click at [567, 267] on button "Submit" at bounding box center [594, 260] width 86 height 24
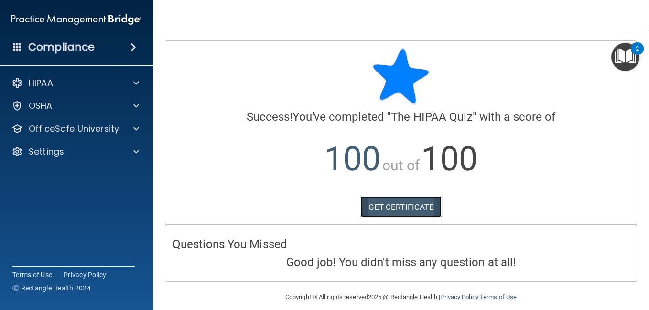
click at [414, 204] on link "GET CERTIFICATE" at bounding box center [401, 207] width 82 height 21
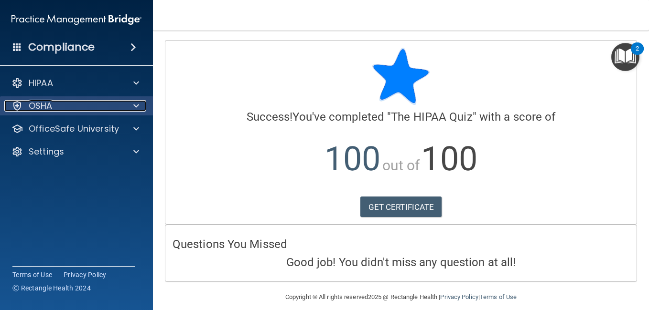
click at [115, 104] on div "OSHA" at bounding box center [63, 105] width 118 height 11
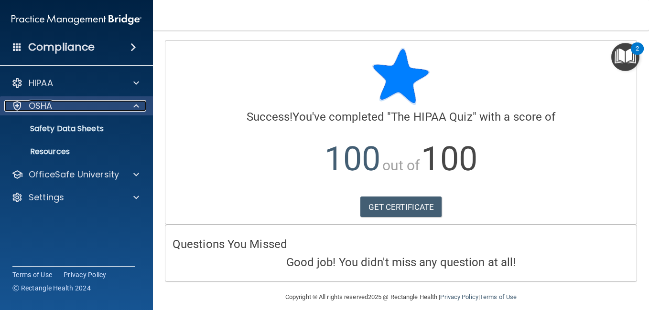
click at [115, 104] on div "OSHA" at bounding box center [63, 105] width 118 height 11
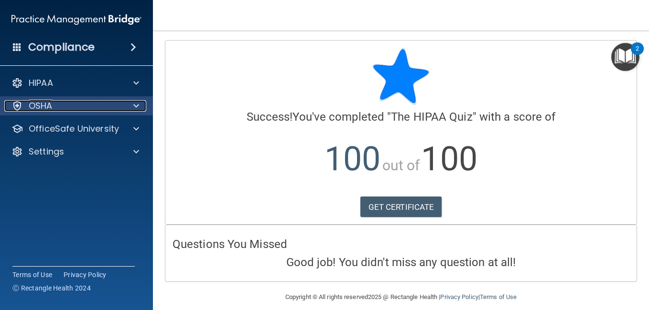
click at [136, 106] on span at bounding box center [136, 105] width 6 height 11
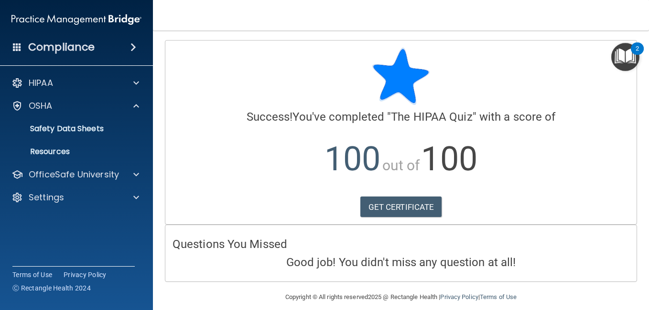
click at [625, 62] on img "Open Resource Center, 2 new notifications" at bounding box center [625, 57] width 28 height 28
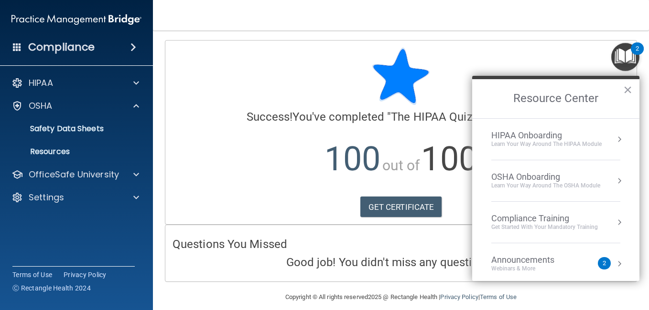
click at [593, 168] on li "OSHA Onboarding Learn your way around the OSHA module" at bounding box center [555, 181] width 129 height 42
